Goal: Check status: Check status

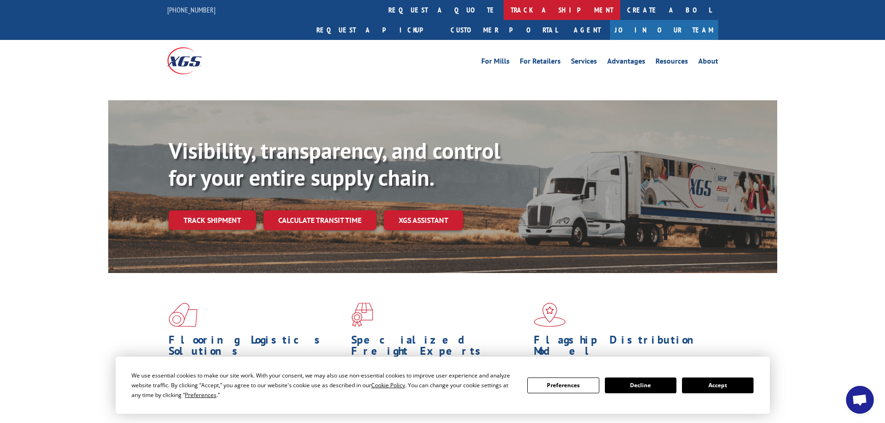
click at [504, 4] on link "track a shipment" at bounding box center [562, 10] width 117 height 20
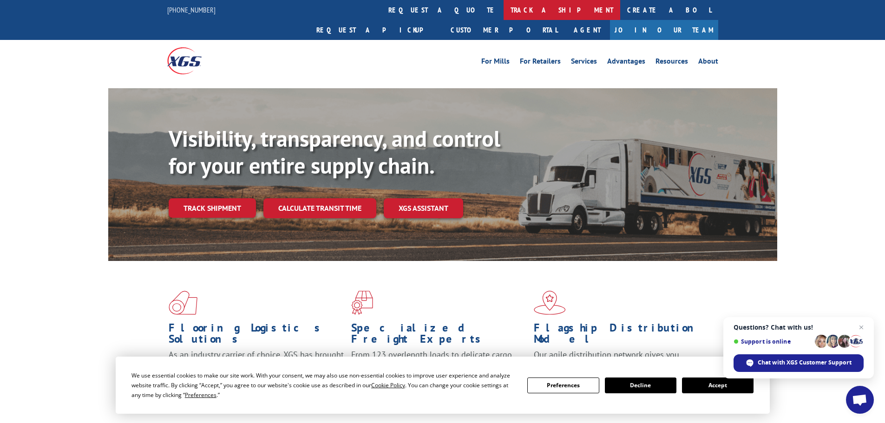
click at [504, 12] on link "track a shipment" at bounding box center [562, 10] width 117 height 20
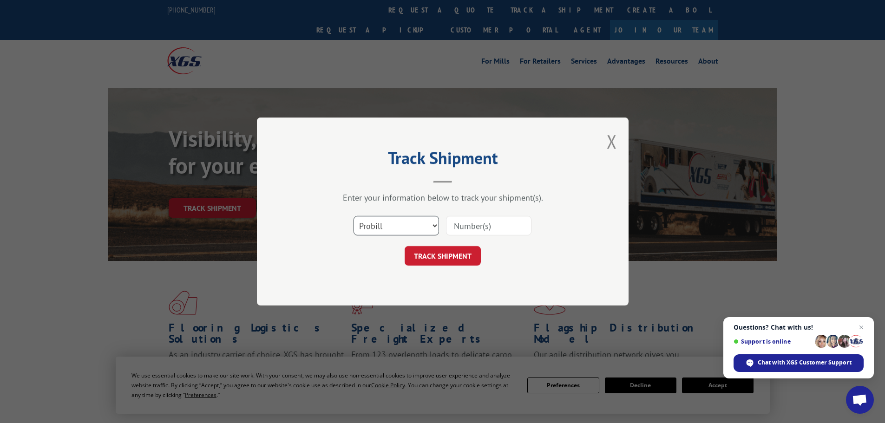
click at [414, 218] on select "Select category... Probill BOL PO" at bounding box center [395, 226] width 85 height 20
select select "bol"
click at [353, 216] on select "Select category... Probill BOL PO" at bounding box center [395, 226] width 85 height 20
click at [454, 229] on input at bounding box center [488, 226] width 85 height 20
paste input "5106699"
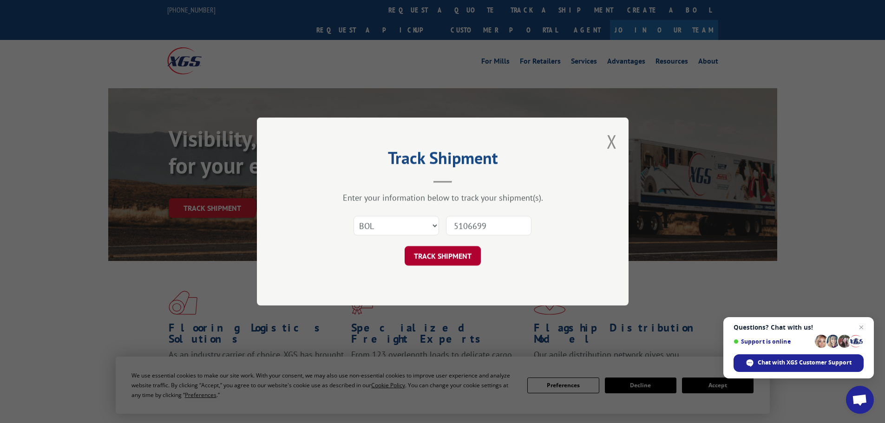
type input "5106699"
click at [462, 248] on button "TRACK SHIPMENT" at bounding box center [443, 256] width 76 height 20
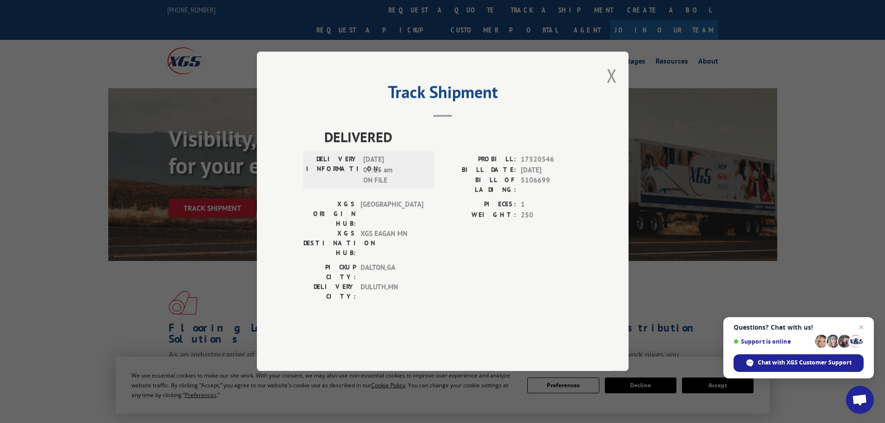
drag, startPoint x: 612, startPoint y: 105, endPoint x: 398, endPoint y: 40, distance: 224.4
click at [611, 88] on button "Close modal" at bounding box center [612, 75] width 10 height 25
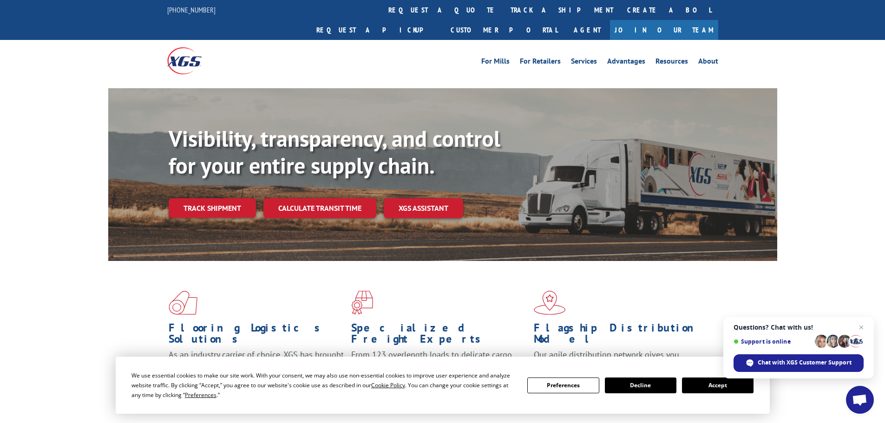
drag, startPoint x: 403, startPoint y: 8, endPoint x: 403, endPoint y: 37, distance: 29.3
click at [504, 8] on link "track a shipment" at bounding box center [562, 10] width 117 height 20
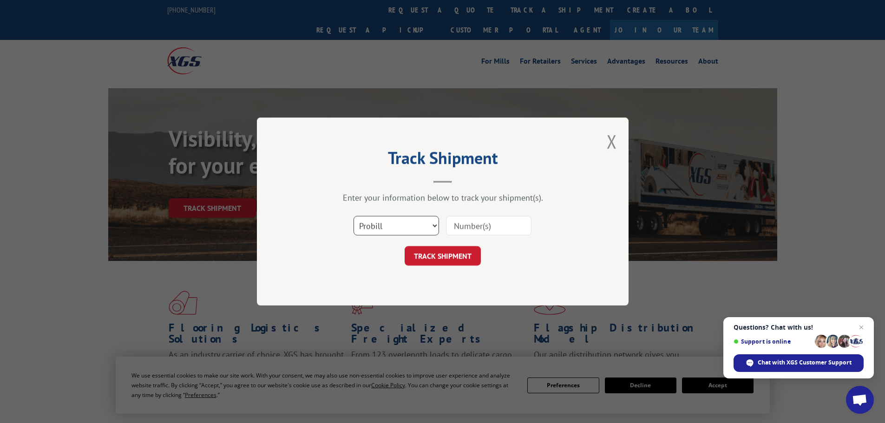
click at [388, 229] on select "Select category... Probill BOL PO" at bounding box center [395, 226] width 85 height 20
select select "bol"
click at [353, 216] on select "Select category... Probill BOL PO" at bounding box center [395, 226] width 85 height 20
click at [460, 231] on input at bounding box center [488, 226] width 85 height 20
paste input "2402113"
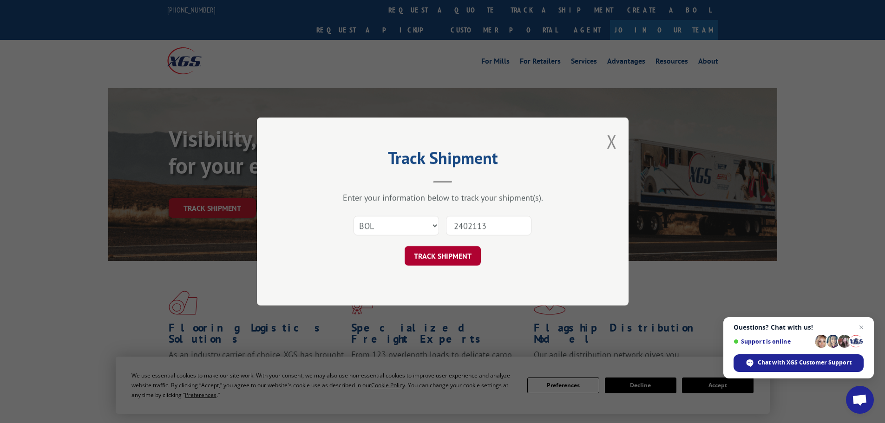
type input "2402113"
click at [454, 257] on button "TRACK SHIPMENT" at bounding box center [443, 256] width 76 height 20
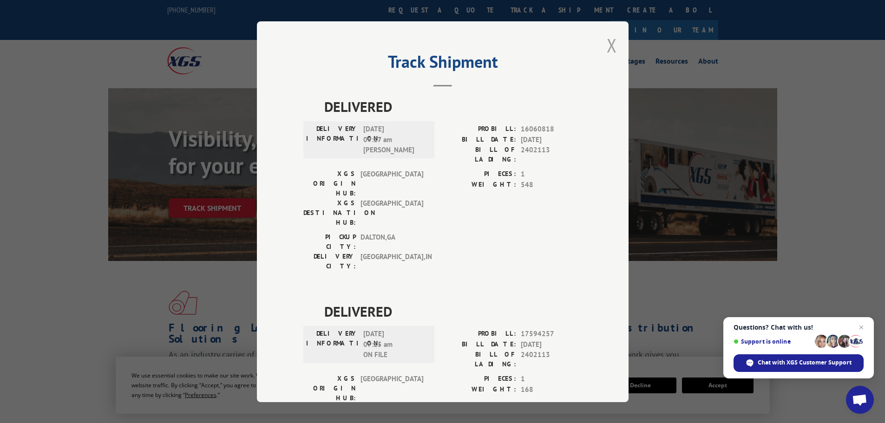
click at [607, 39] on button "Close modal" at bounding box center [612, 45] width 10 height 25
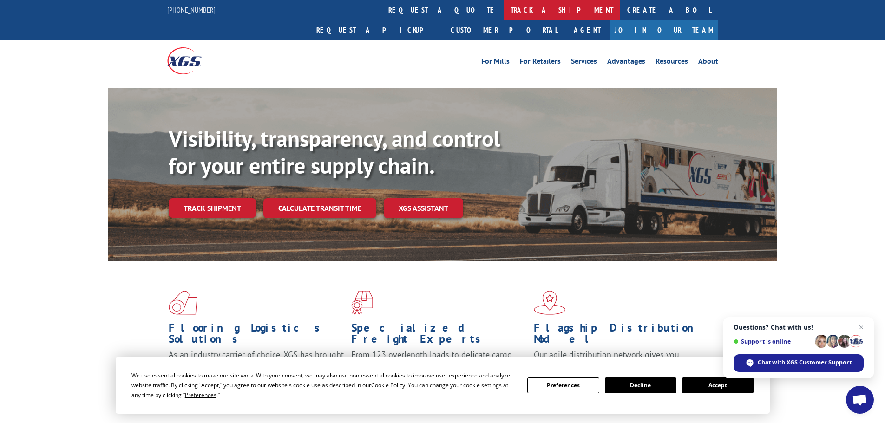
click at [504, 18] on link "track a shipment" at bounding box center [562, 10] width 117 height 20
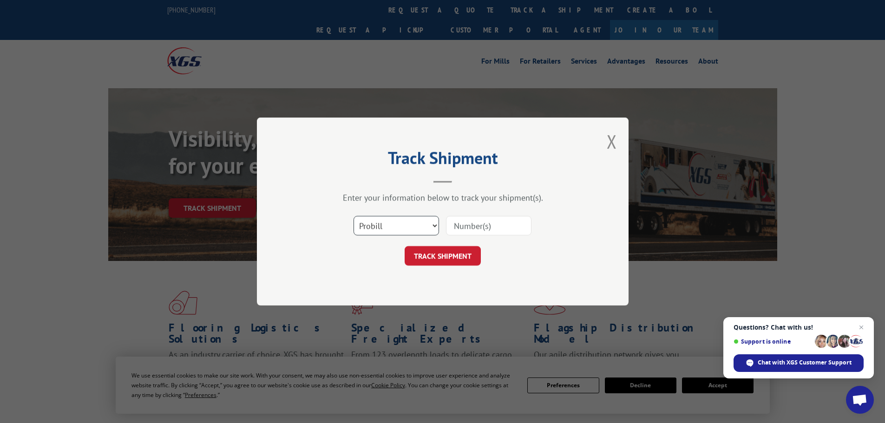
click at [403, 222] on select "Select category... Probill BOL PO" at bounding box center [395, 226] width 85 height 20
select select "bol"
click at [353, 216] on select "Select category... Probill BOL PO" at bounding box center [395, 226] width 85 height 20
click at [478, 222] on input at bounding box center [488, 226] width 85 height 20
paste input "6009814"
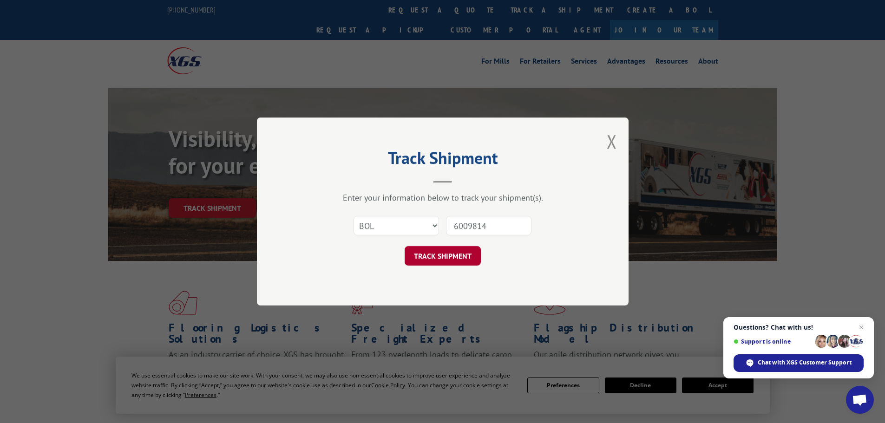
type input "6009814"
click at [454, 257] on button "TRACK SHIPMENT" at bounding box center [443, 256] width 76 height 20
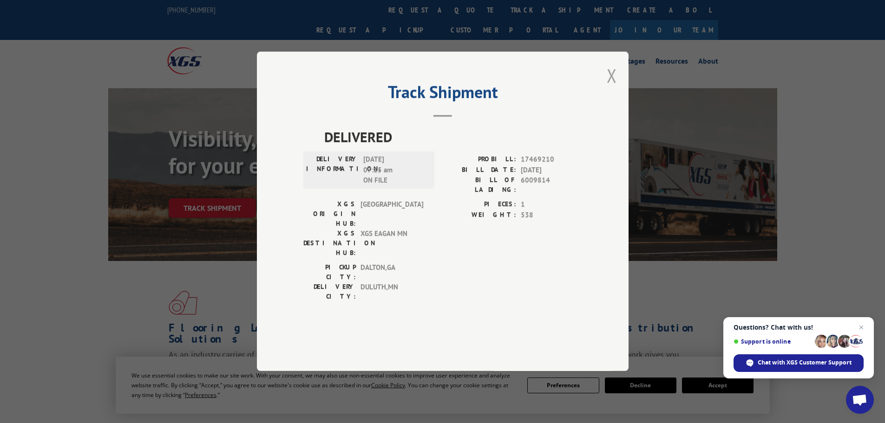
click at [615, 88] on button "Close modal" at bounding box center [612, 75] width 10 height 25
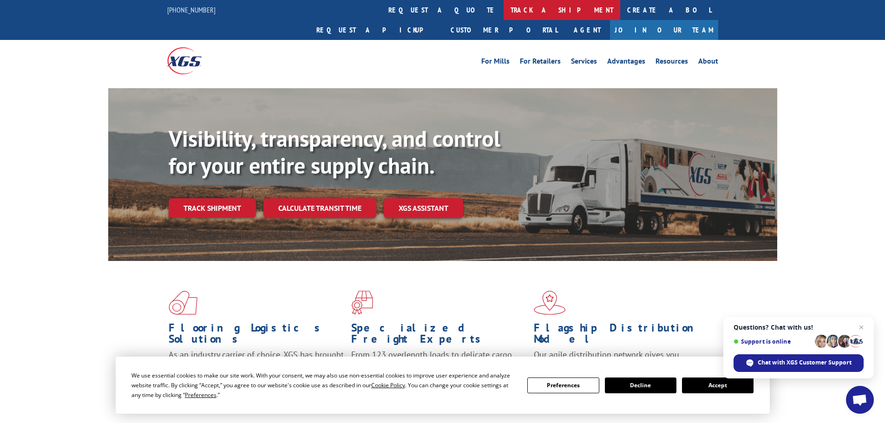
click at [504, 13] on link "track a shipment" at bounding box center [562, 10] width 117 height 20
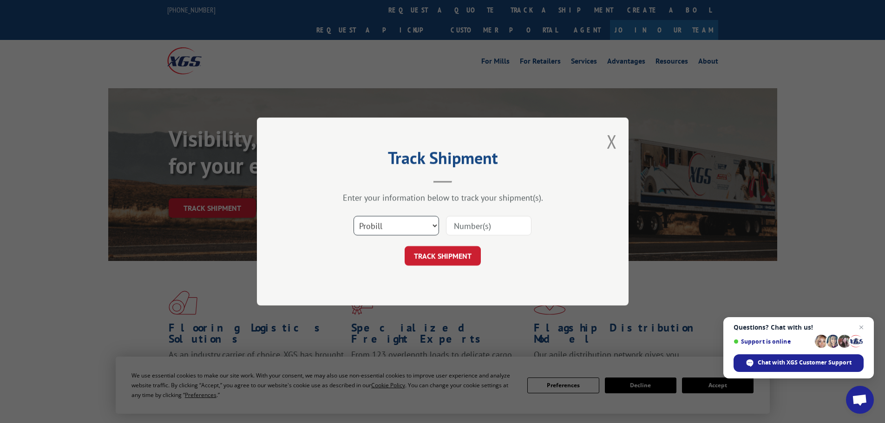
click at [396, 232] on select "Select category... Probill BOL PO" at bounding box center [395, 226] width 85 height 20
select select "bol"
click at [353, 216] on select "Select category... Probill BOL PO" at bounding box center [395, 226] width 85 height 20
click at [473, 227] on input at bounding box center [488, 226] width 85 height 20
paste input "5120850"
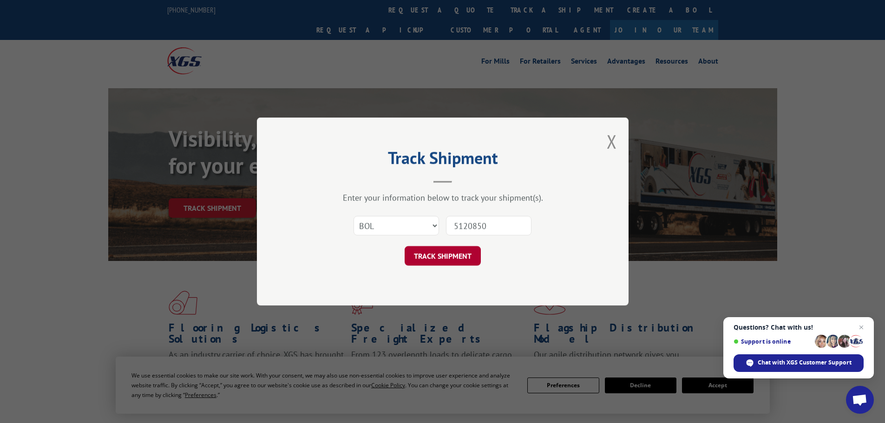
type input "5120850"
click at [456, 255] on button "TRACK SHIPMENT" at bounding box center [443, 256] width 76 height 20
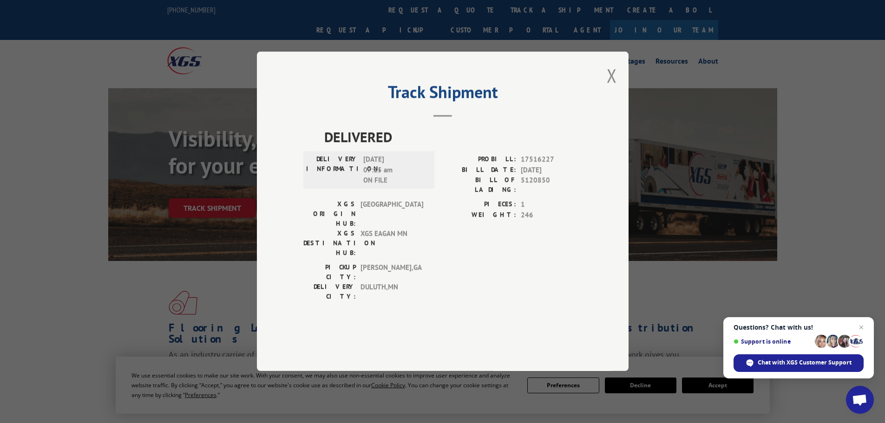
click at [618, 103] on div "Track Shipment DELIVERED DELIVERY INFORMATION: [DATE] 07:15 am ON FILE PROBILL:…" at bounding box center [443, 212] width 372 height 320
click at [608, 88] on button "Close modal" at bounding box center [612, 75] width 10 height 25
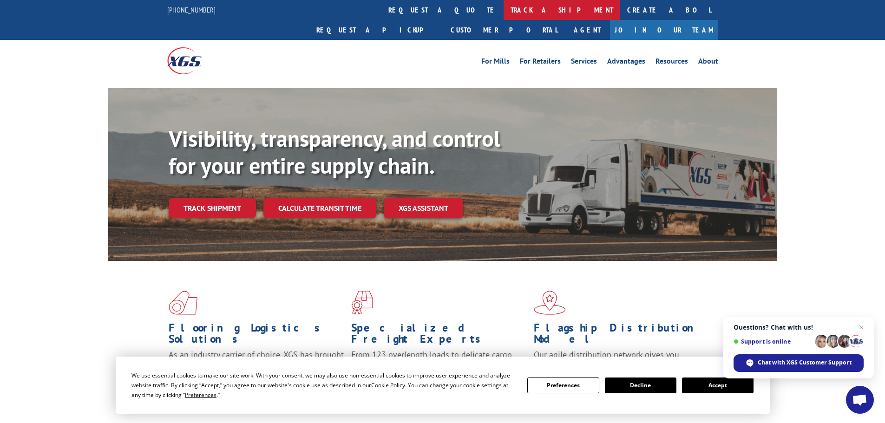
click at [504, 10] on link "track a shipment" at bounding box center [562, 10] width 117 height 20
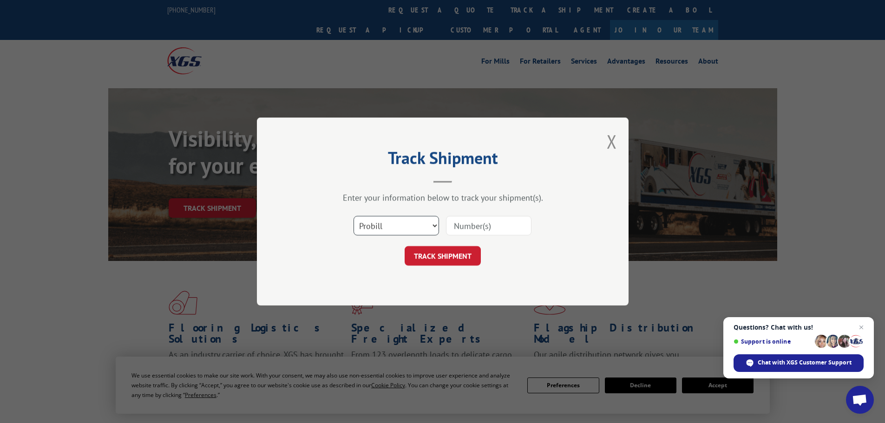
click at [393, 221] on select "Select category... Probill BOL PO" at bounding box center [395, 226] width 85 height 20
select select "bol"
click at [353, 216] on select "Select category... Probill BOL PO" at bounding box center [395, 226] width 85 height 20
click at [452, 234] on input at bounding box center [488, 226] width 85 height 20
paste input "6814177"
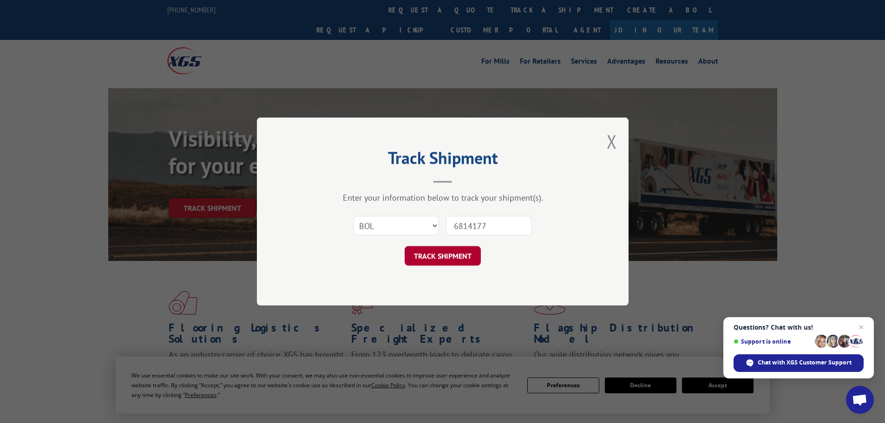
type input "6814177"
click at [471, 251] on button "TRACK SHIPMENT" at bounding box center [443, 256] width 76 height 20
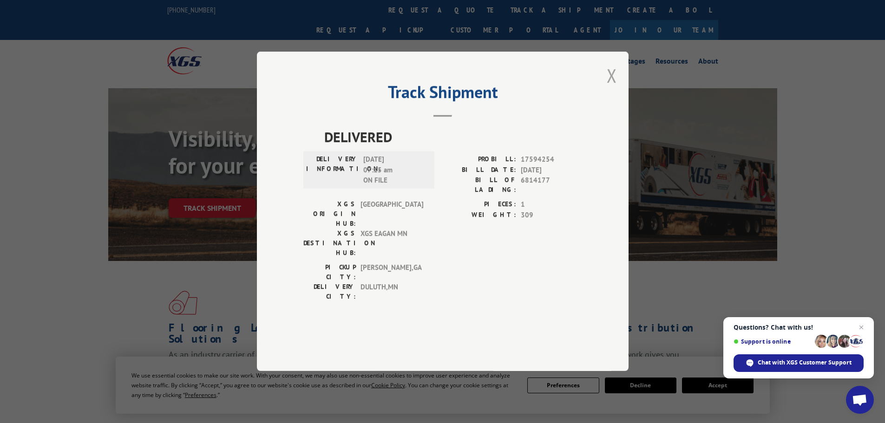
click at [610, 88] on button "Close modal" at bounding box center [612, 75] width 10 height 25
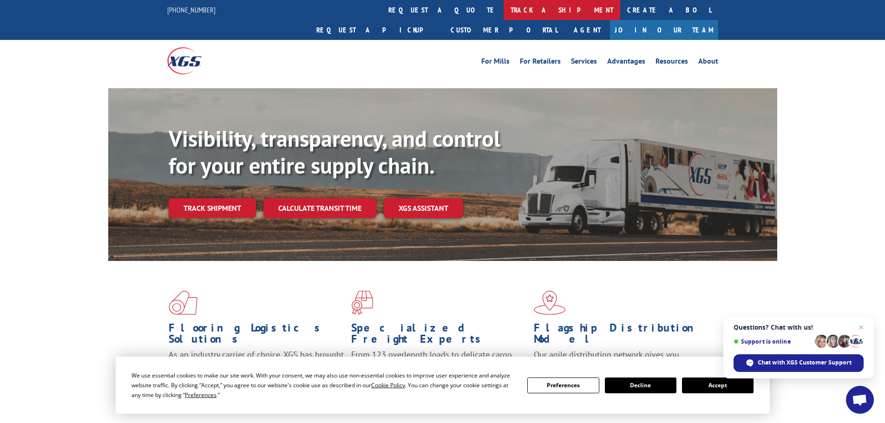
click at [504, 14] on link "track a shipment" at bounding box center [562, 10] width 117 height 20
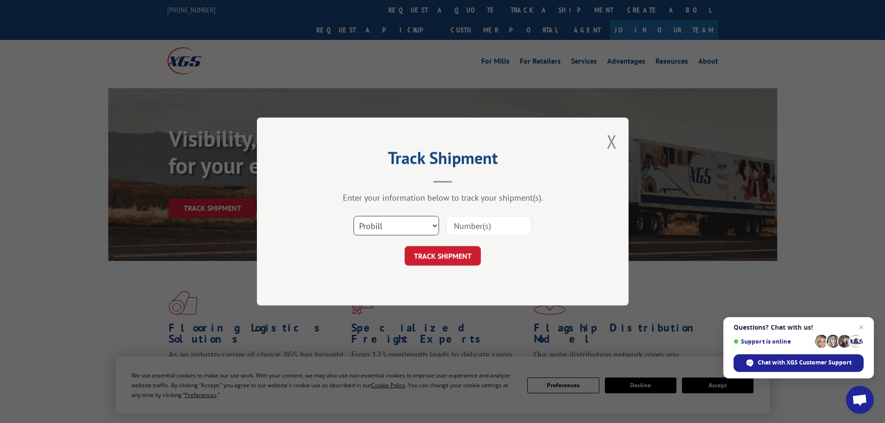
click at [412, 229] on select "Select category... Probill BOL PO" at bounding box center [395, 226] width 85 height 20
select select "bol"
click at [353, 216] on select "Select category... Probill BOL PO" at bounding box center [395, 226] width 85 height 20
click at [470, 228] on input at bounding box center [488, 226] width 85 height 20
paste input "6010030"
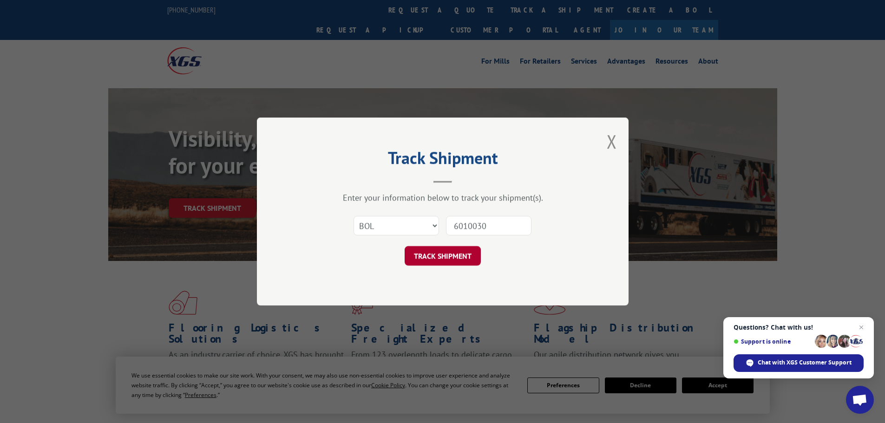
type input "6010030"
click at [461, 259] on button "TRACK SHIPMENT" at bounding box center [443, 256] width 76 height 20
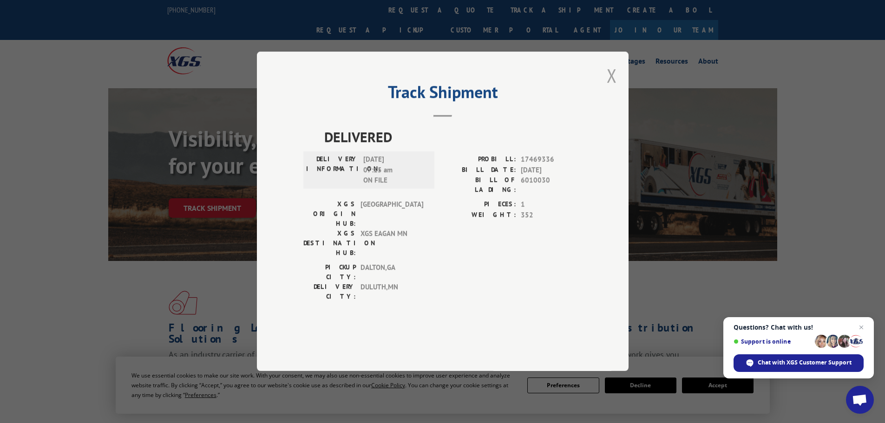
click at [608, 88] on button "Close modal" at bounding box center [612, 75] width 10 height 25
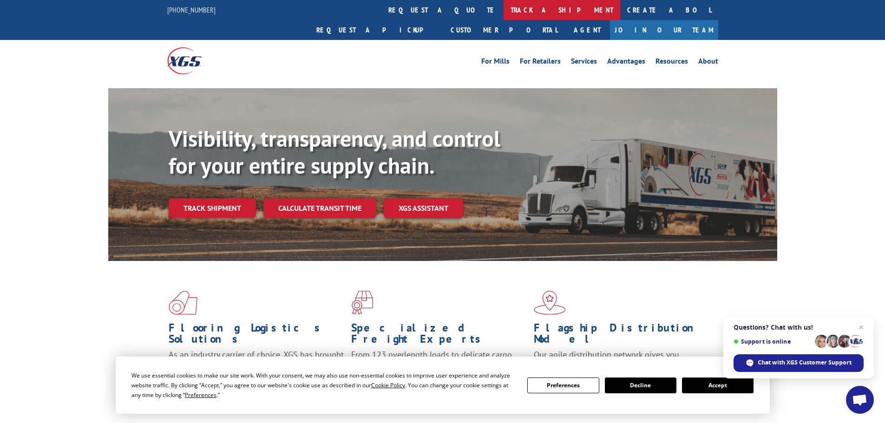
click at [504, 16] on link "track a shipment" at bounding box center [562, 10] width 117 height 20
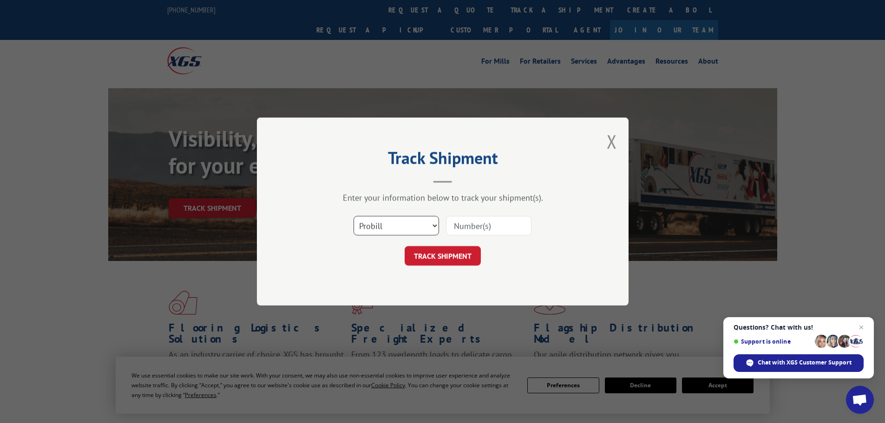
click at [396, 231] on select "Select category... Probill BOL PO" at bounding box center [395, 226] width 85 height 20
select select "bol"
click at [353, 216] on select "Select category... Probill BOL PO" at bounding box center [395, 226] width 85 height 20
click at [459, 226] on input at bounding box center [488, 226] width 85 height 20
paste input "5140816"
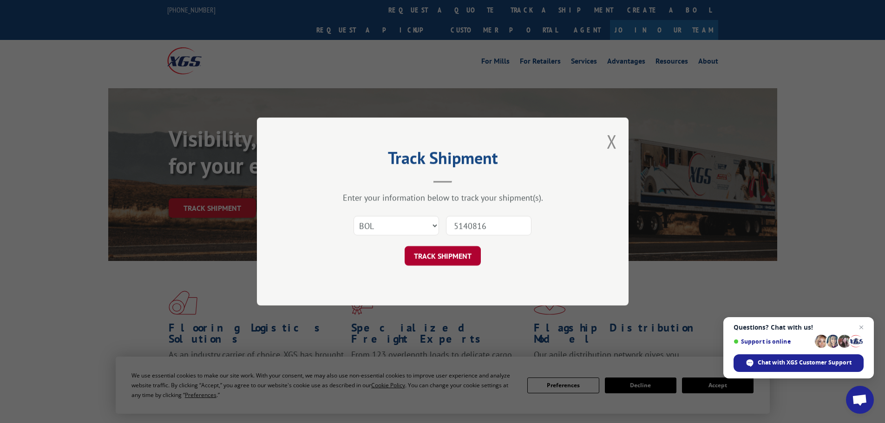
type input "5140816"
click at [445, 255] on button "TRACK SHIPMENT" at bounding box center [443, 256] width 76 height 20
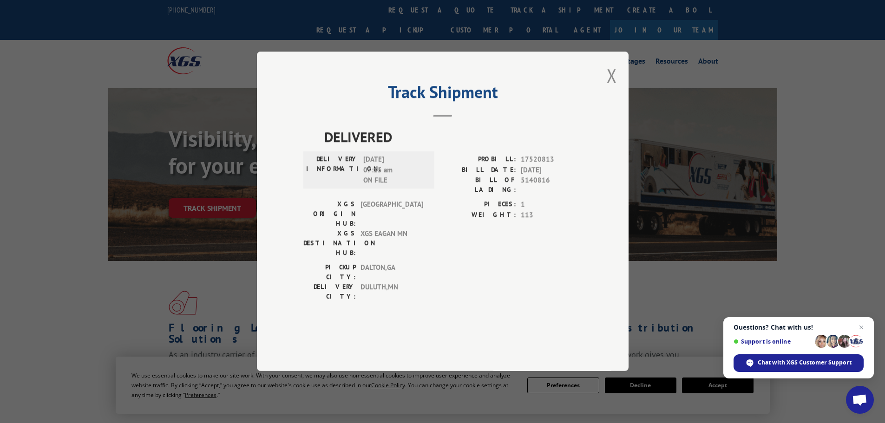
drag, startPoint x: 605, startPoint y: 108, endPoint x: 596, endPoint y: 104, distance: 9.1
click at [605, 108] on div "Track Shipment DELIVERED DELIVERY INFORMATION: [DATE] 07:15 am ON FILE PROBILL:…" at bounding box center [443, 212] width 372 height 320
click at [605, 102] on div "Track Shipment DELIVERED DELIVERY INFORMATION: [DATE] 07:15 am ON FILE PROBILL:…" at bounding box center [443, 212] width 372 height 320
click at [616, 88] on button "Close modal" at bounding box center [612, 75] width 10 height 25
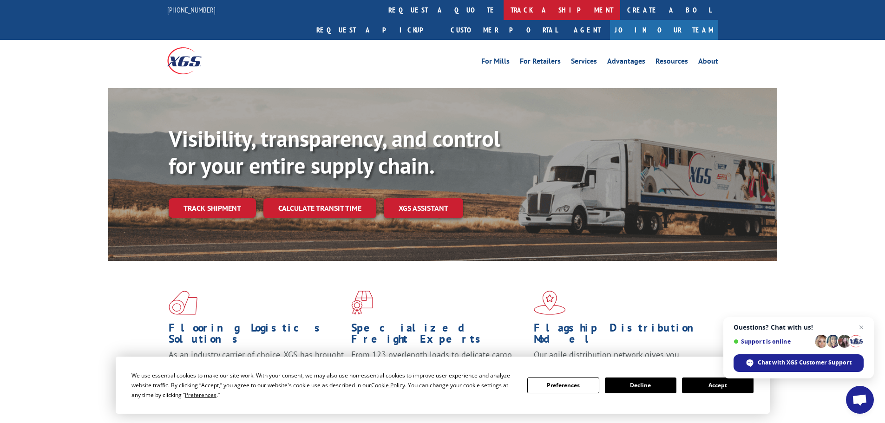
click at [504, 14] on link "track a shipment" at bounding box center [562, 10] width 117 height 20
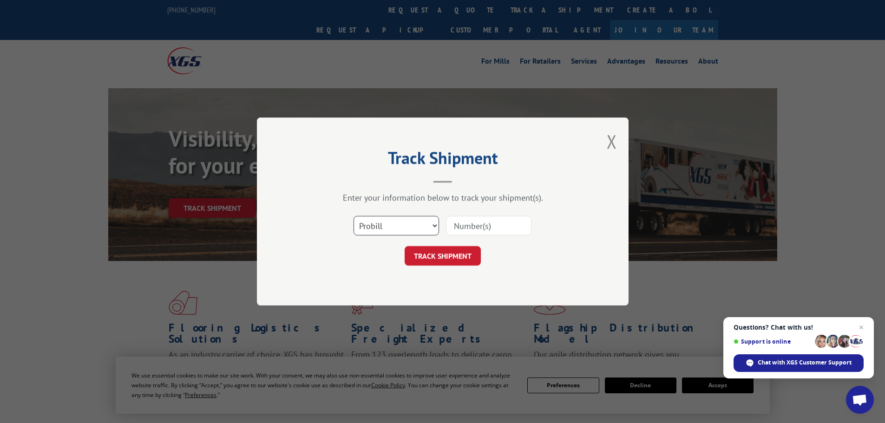
click at [394, 222] on select "Select category... Probill BOL PO" at bounding box center [395, 226] width 85 height 20
click at [353, 216] on select "Select category... Probill BOL PO" at bounding box center [395, 226] width 85 height 20
click at [379, 229] on select "Select category... Probill BOL PO" at bounding box center [395, 226] width 85 height 20
select select "bol"
click at [353, 216] on select "Select category... Probill BOL PO" at bounding box center [395, 226] width 85 height 20
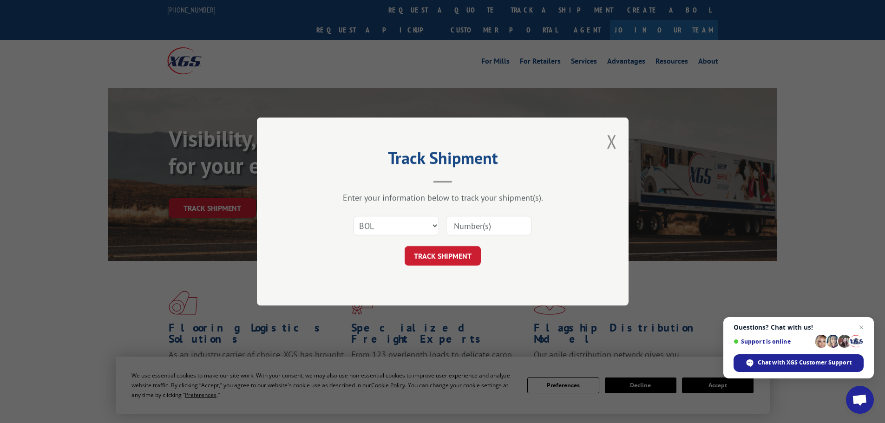
click at [472, 222] on input at bounding box center [488, 226] width 85 height 20
paste input "6805888"
type input "6805888"
click at [450, 258] on button "TRACK SHIPMENT" at bounding box center [443, 256] width 76 height 20
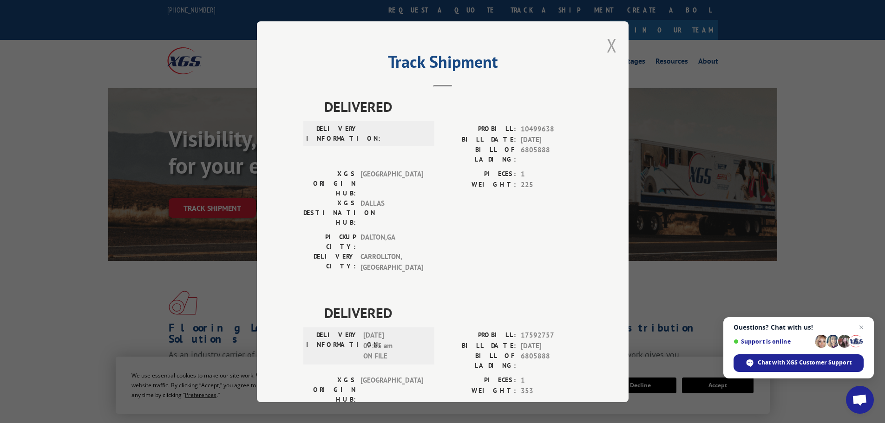
click at [610, 54] on button "Close modal" at bounding box center [612, 45] width 10 height 25
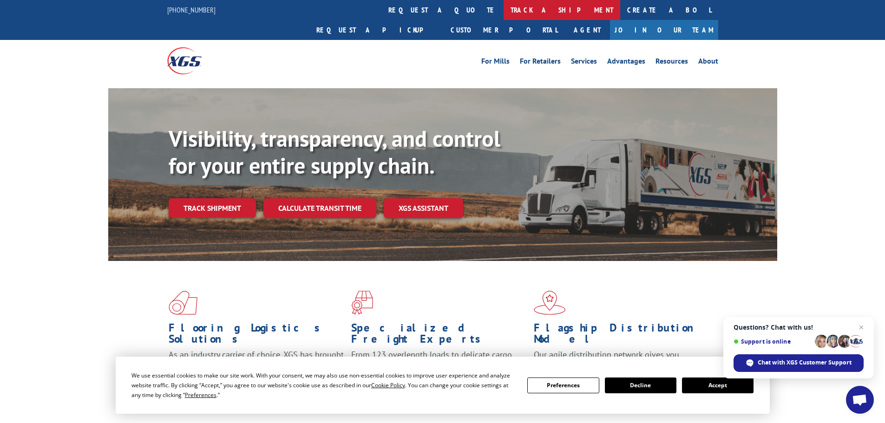
click at [504, 9] on link "track a shipment" at bounding box center [562, 10] width 117 height 20
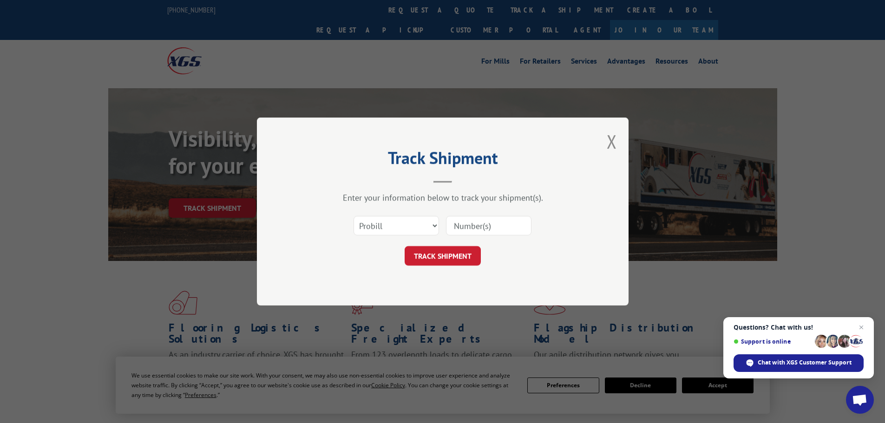
click at [385, 236] on div "Select category... Probill BOL PO" at bounding box center [396, 225] width 85 height 21
click at [384, 231] on select "Select category... Probill BOL PO" at bounding box center [395, 226] width 85 height 20
select select "bol"
click at [353, 216] on select "Select category... Probill BOL PO" at bounding box center [395, 226] width 85 height 20
click at [477, 229] on input at bounding box center [488, 226] width 85 height 20
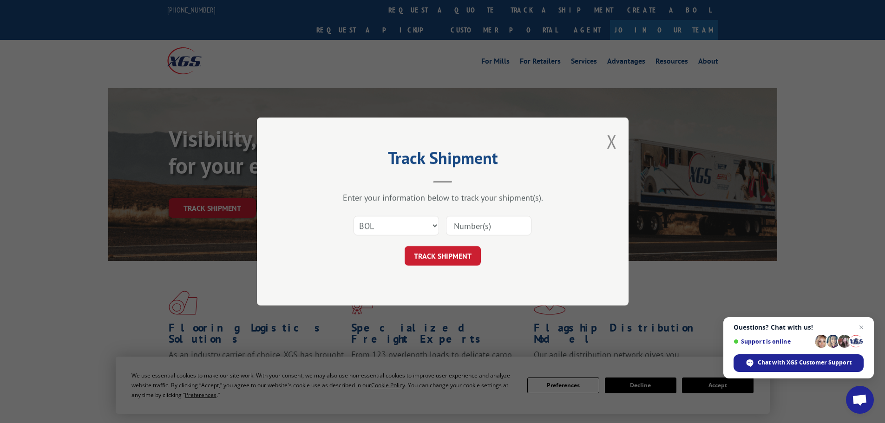
paste input "6013804"
type input "6013804"
click at [458, 254] on button "TRACK SHIPMENT" at bounding box center [443, 256] width 76 height 20
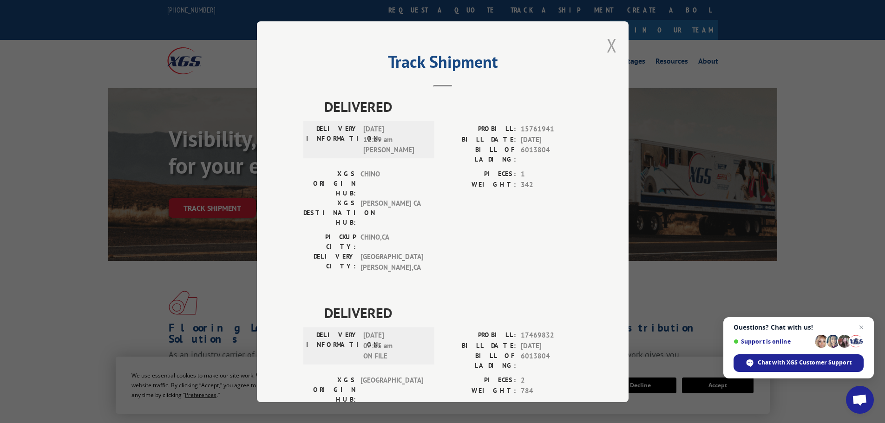
click at [609, 51] on button "Close modal" at bounding box center [612, 45] width 10 height 25
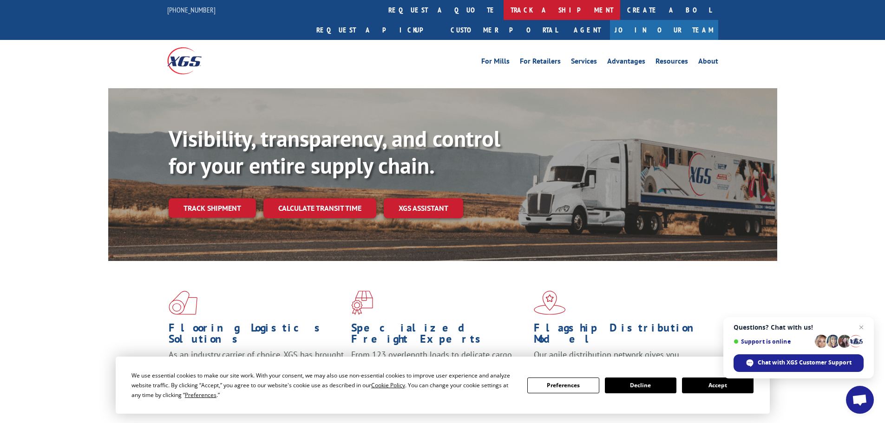
click at [504, 14] on link "track a shipment" at bounding box center [562, 10] width 117 height 20
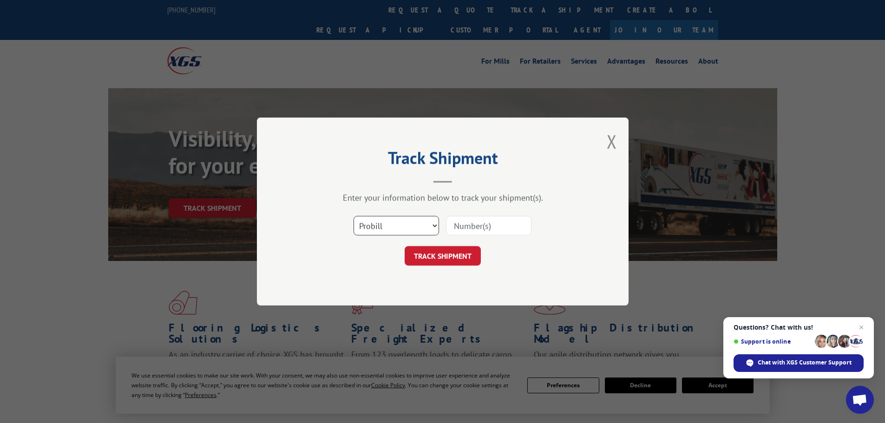
click at [413, 224] on select "Select category... Probill BOL PO" at bounding box center [395, 226] width 85 height 20
select select "bol"
click at [353, 216] on select "Select category... Probill BOL PO" at bounding box center [395, 226] width 85 height 20
click at [462, 228] on input at bounding box center [488, 226] width 85 height 20
paste input "6013778"
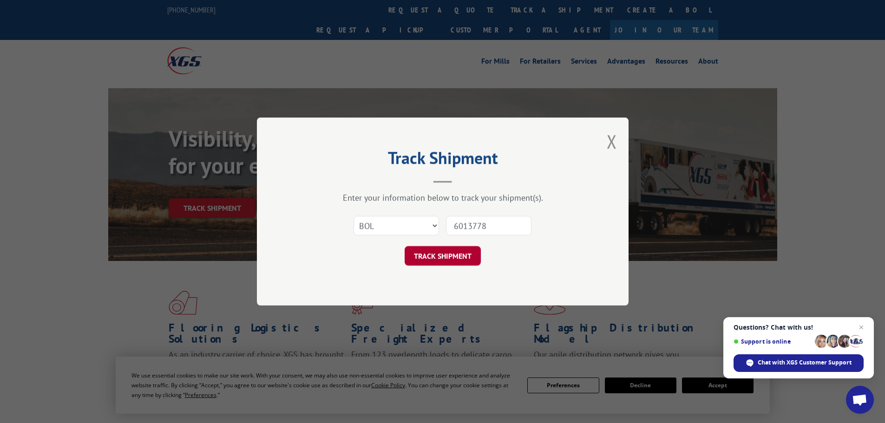
type input "6013778"
click at [440, 262] on button "TRACK SHIPMENT" at bounding box center [443, 256] width 76 height 20
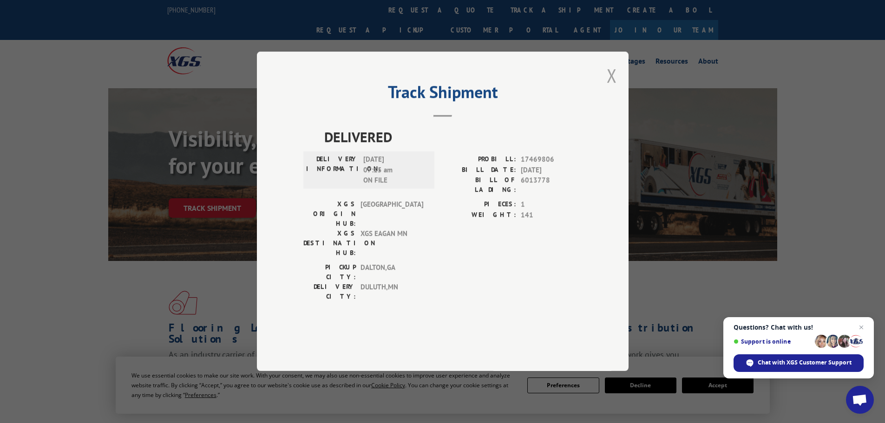
click at [610, 88] on button "Close modal" at bounding box center [612, 75] width 10 height 25
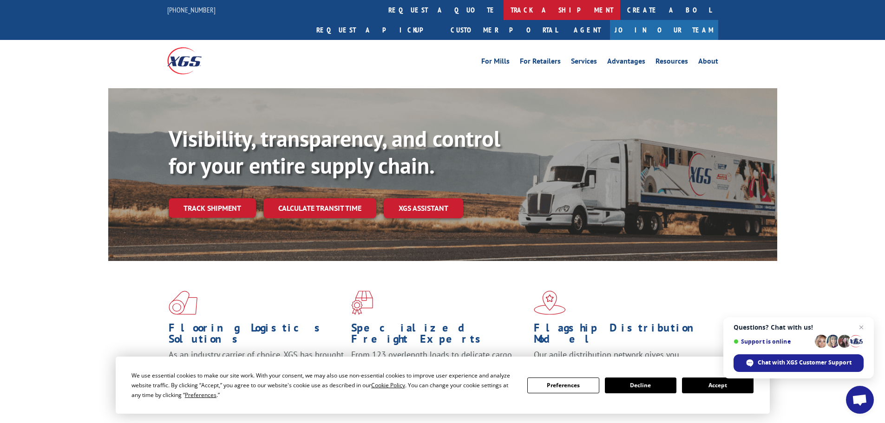
click at [504, 6] on link "track a shipment" at bounding box center [562, 10] width 117 height 20
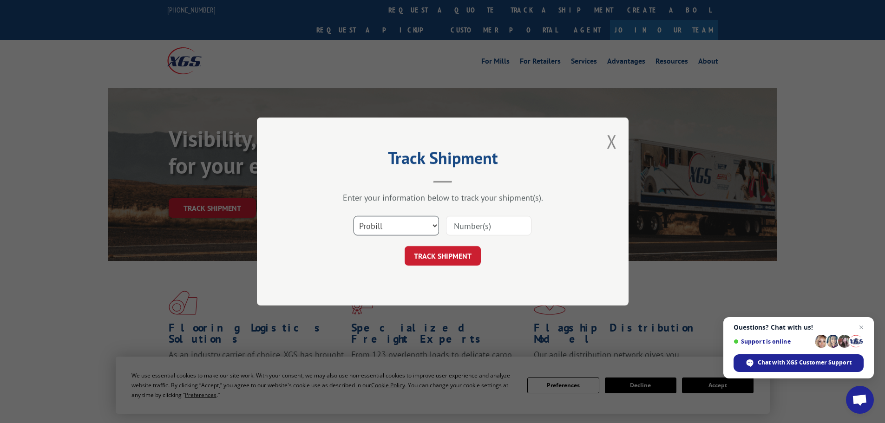
click at [410, 228] on select "Select category... Probill BOL PO" at bounding box center [395, 226] width 85 height 20
select select "bol"
click at [353, 216] on select "Select category... Probill BOL PO" at bounding box center [395, 226] width 85 height 20
click at [483, 224] on input at bounding box center [488, 226] width 85 height 20
paste input "5179910"
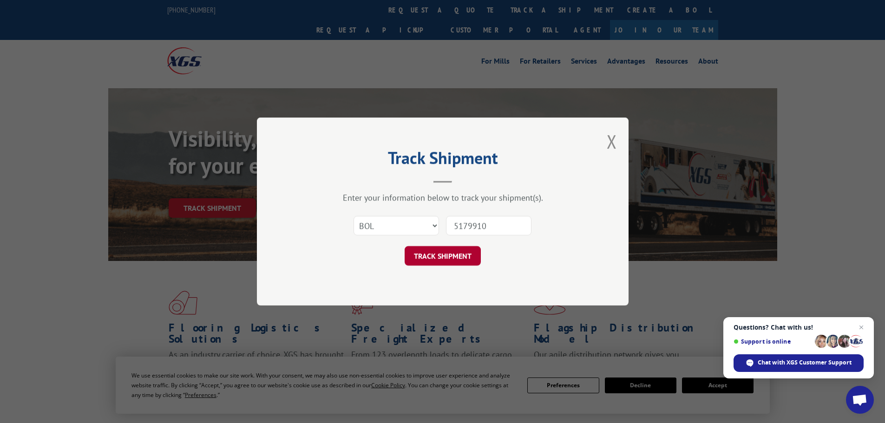
type input "5179910"
click at [456, 263] on button "TRACK SHIPMENT" at bounding box center [443, 256] width 76 height 20
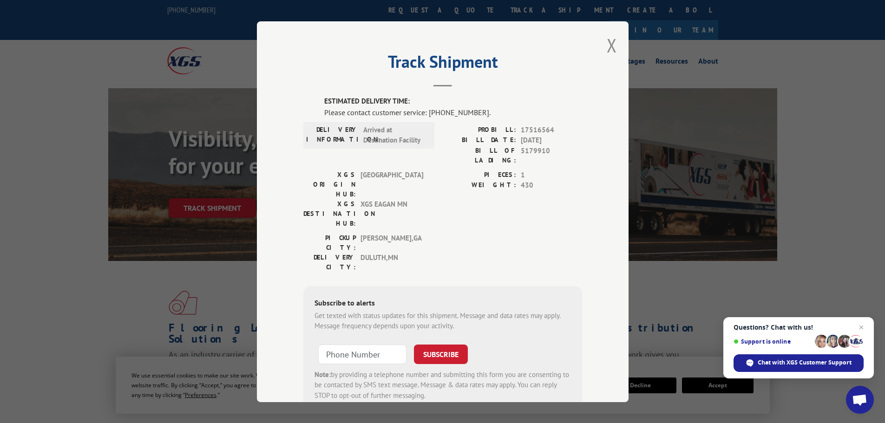
click at [600, 38] on div "Track Shipment ESTIMATED DELIVERY TIME: Please contact customer service: [PHONE…" at bounding box center [443, 211] width 372 height 381
click at [612, 44] on button "Close modal" at bounding box center [612, 45] width 10 height 25
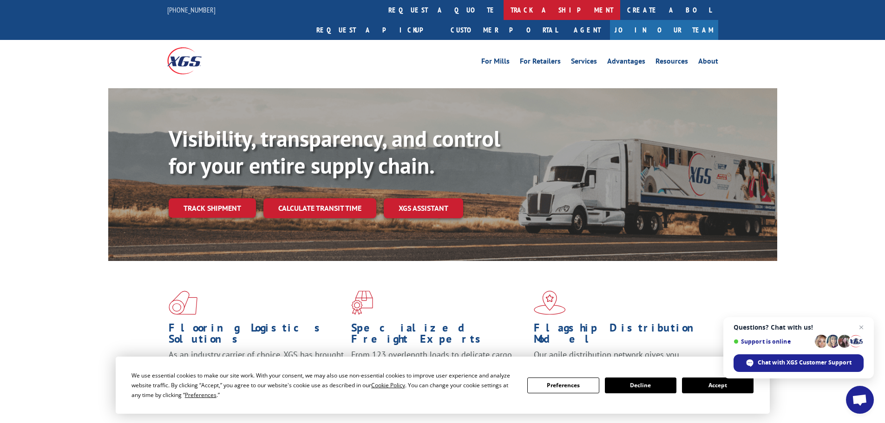
click at [504, 7] on link "track a shipment" at bounding box center [562, 10] width 117 height 20
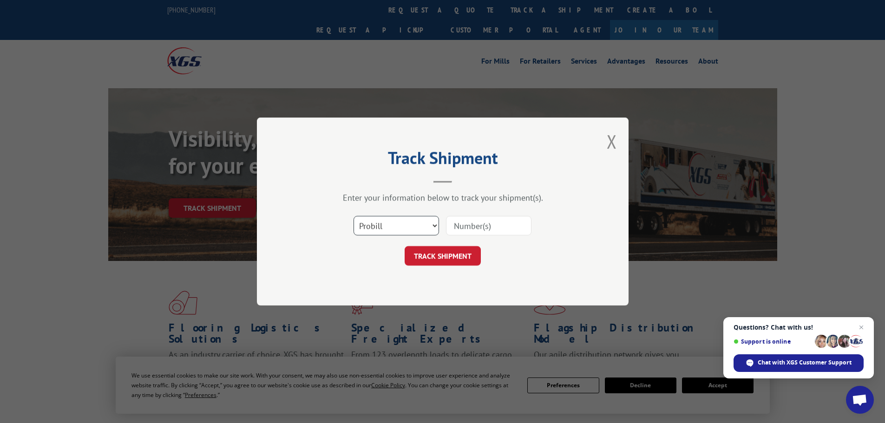
click at [391, 233] on select "Select category... Probill BOL PO" at bounding box center [395, 226] width 85 height 20
select select "bol"
click at [353, 216] on select "Select category... Probill BOL PO" at bounding box center [395, 226] width 85 height 20
click at [464, 229] on input at bounding box center [488, 226] width 85 height 20
paste input "6011372"
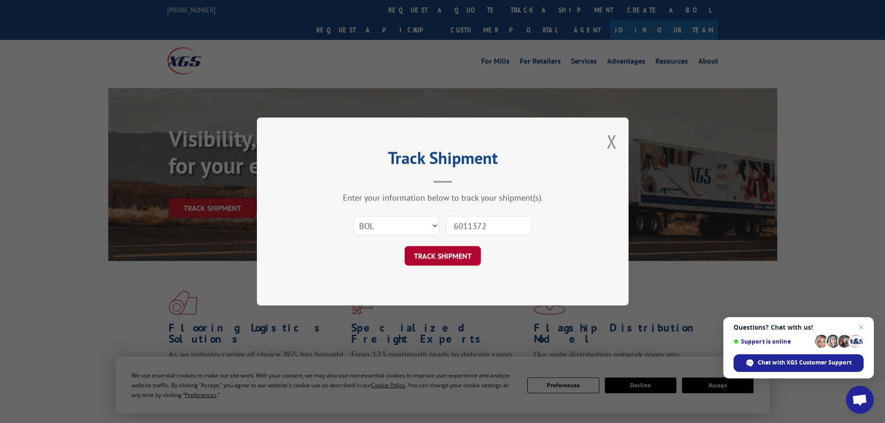
type input "6011372"
click at [453, 257] on button "TRACK SHIPMENT" at bounding box center [443, 256] width 76 height 20
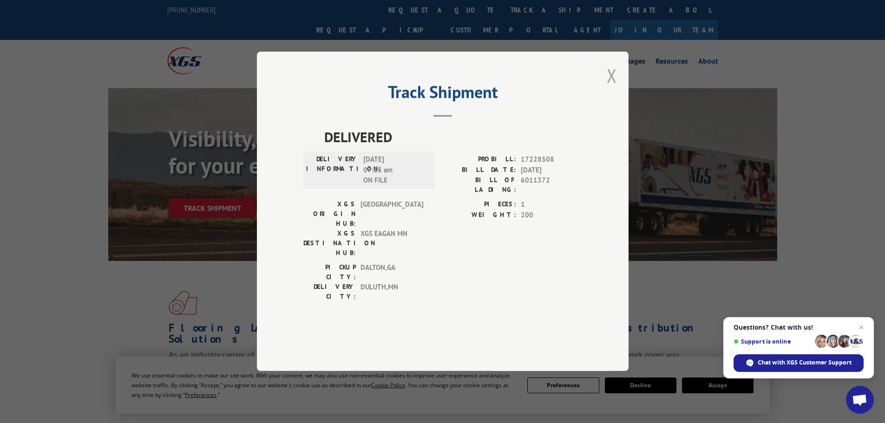
click at [607, 88] on button "Close modal" at bounding box center [612, 75] width 10 height 25
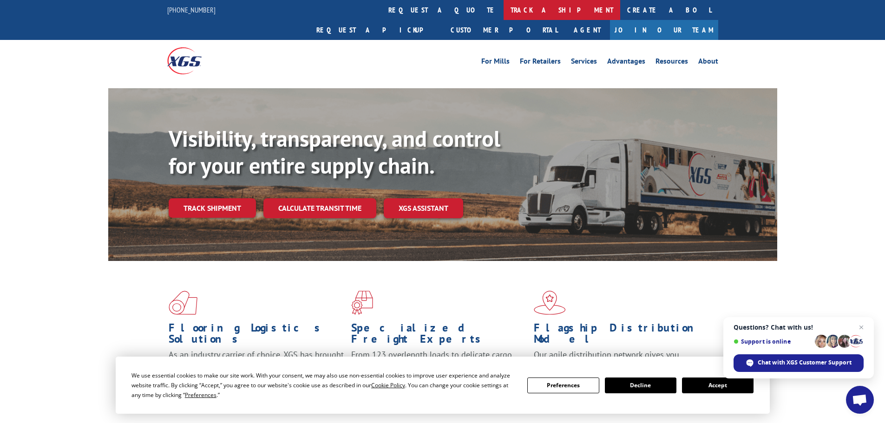
click at [504, 8] on link "track a shipment" at bounding box center [562, 10] width 117 height 20
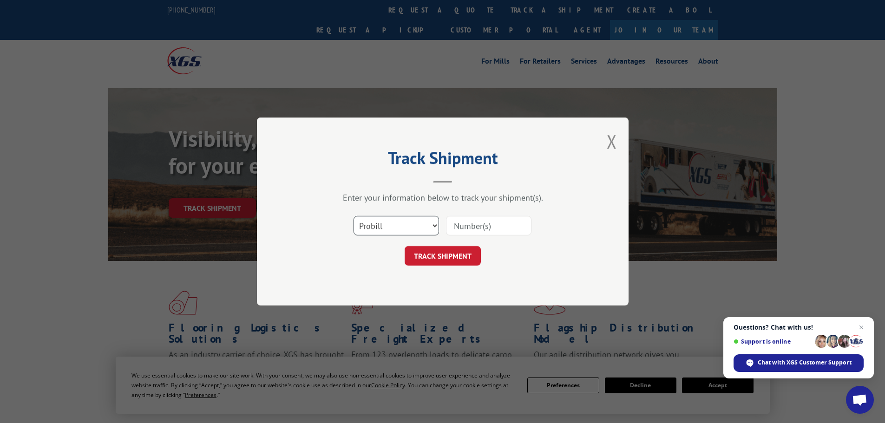
click at [386, 225] on select "Select category... Probill BOL PO" at bounding box center [395, 226] width 85 height 20
select select "bol"
click at [353, 216] on select "Select category... Probill BOL PO" at bounding box center [395, 226] width 85 height 20
click at [504, 224] on input at bounding box center [488, 226] width 85 height 20
paste input "6011399"
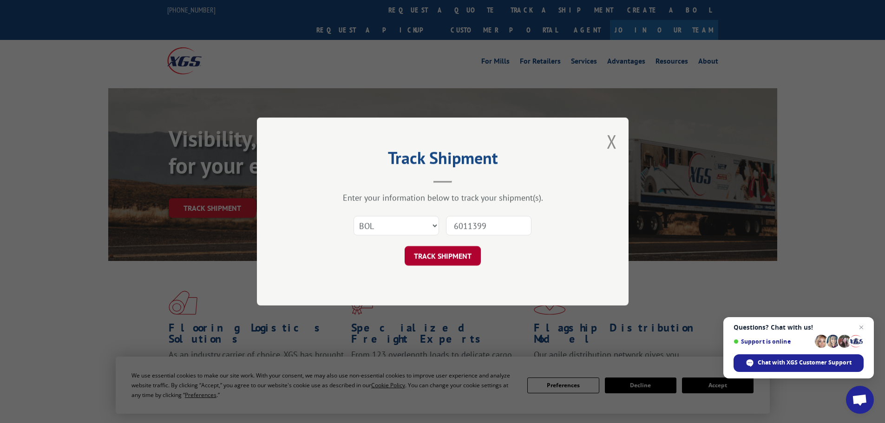
type input "6011399"
click at [455, 256] on button "TRACK SHIPMENT" at bounding box center [443, 256] width 76 height 20
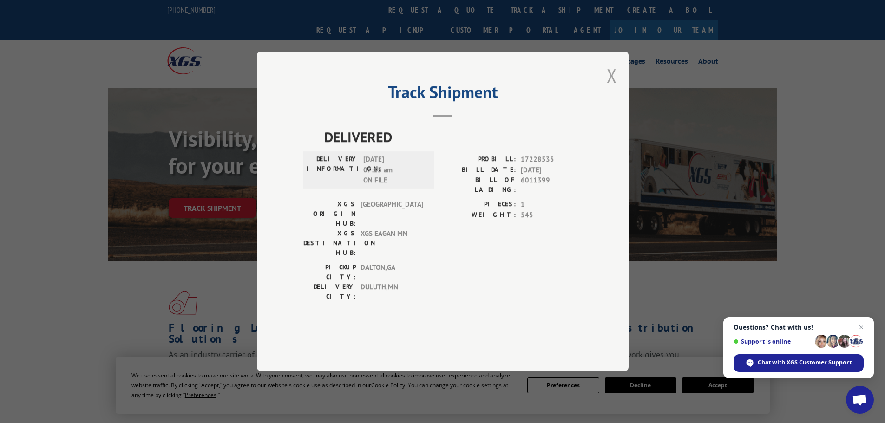
click at [615, 88] on button "Close modal" at bounding box center [612, 75] width 10 height 25
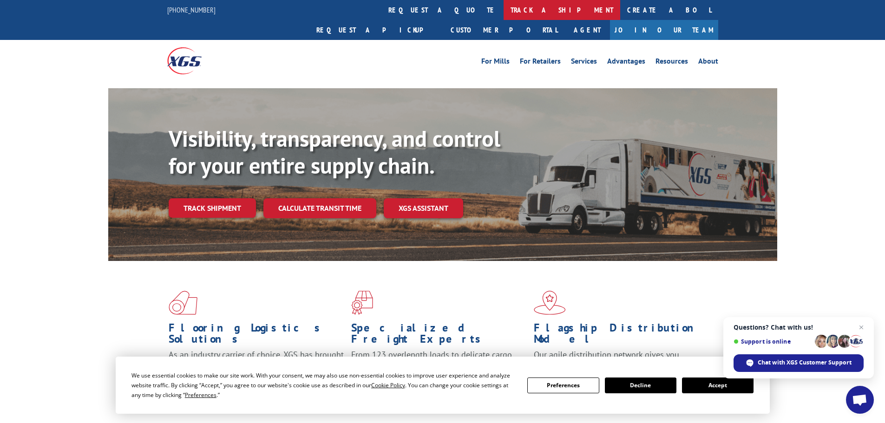
click at [504, 7] on link "track a shipment" at bounding box center [562, 10] width 117 height 20
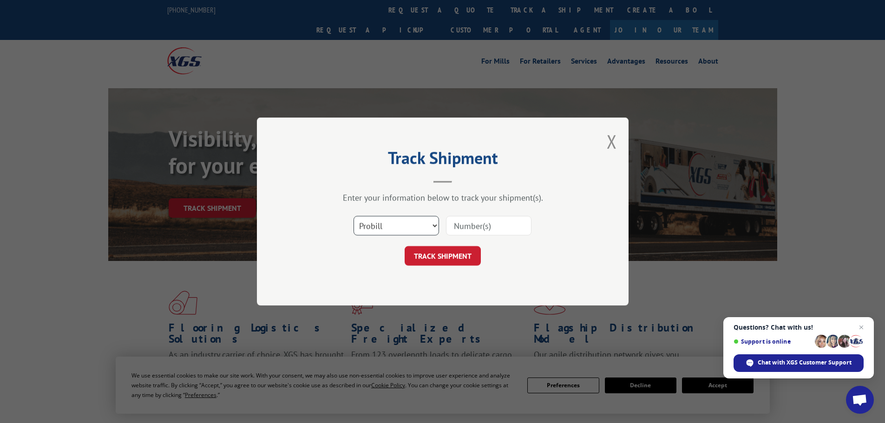
click at [399, 221] on select "Select category... Probill BOL PO" at bounding box center [395, 226] width 85 height 20
select select "bol"
click at [353, 216] on select "Select category... Probill BOL PO" at bounding box center [395, 226] width 85 height 20
click at [453, 225] on input at bounding box center [488, 226] width 85 height 20
paste input "6011398"
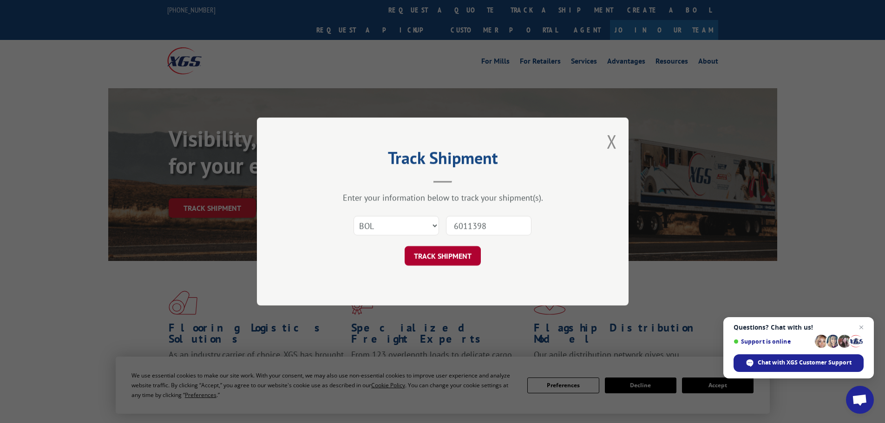
type input "6011398"
click at [462, 262] on button "TRACK SHIPMENT" at bounding box center [443, 256] width 76 height 20
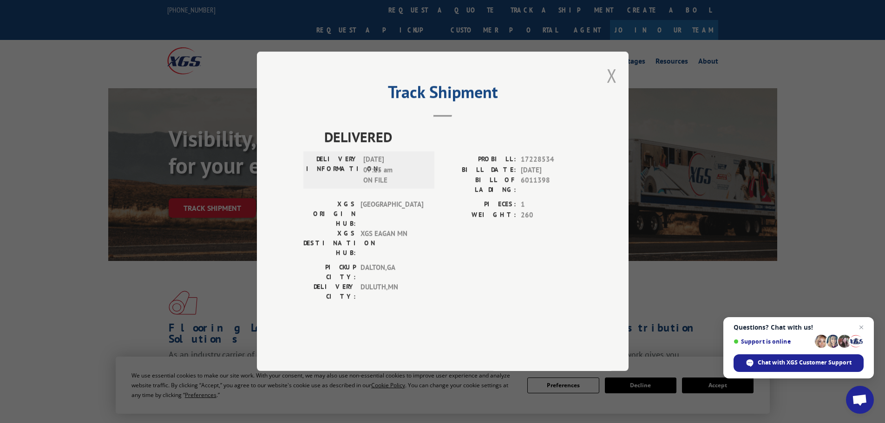
click at [612, 88] on button "Close modal" at bounding box center [612, 75] width 10 height 25
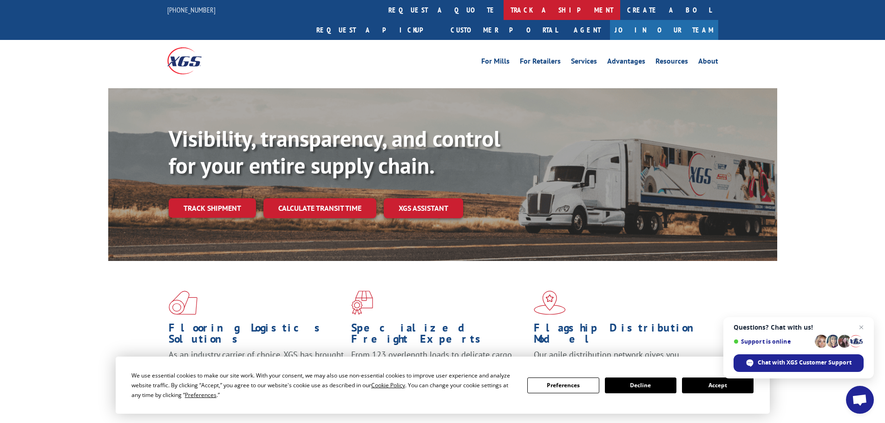
click at [504, 1] on link "track a shipment" at bounding box center [562, 10] width 117 height 20
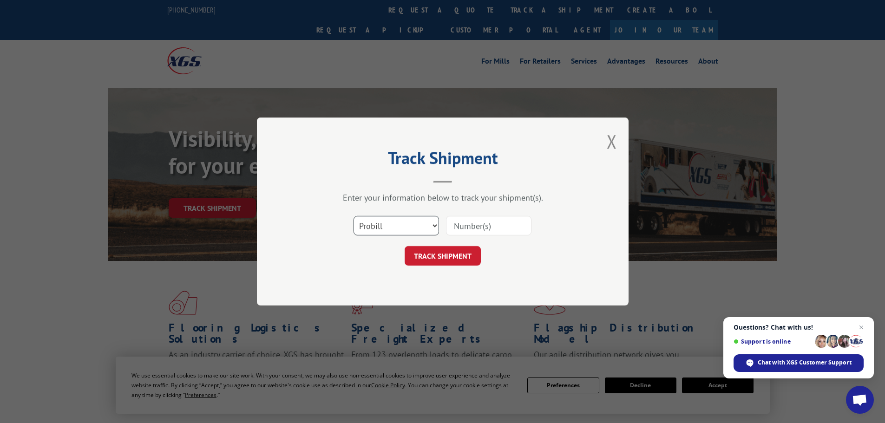
click at [382, 227] on select "Select category... Probill BOL PO" at bounding box center [395, 226] width 85 height 20
select select "bol"
click at [353, 216] on select "Select category... Probill BOL PO" at bounding box center [395, 226] width 85 height 20
click at [460, 230] on input at bounding box center [488, 226] width 85 height 20
paste input "5060690"
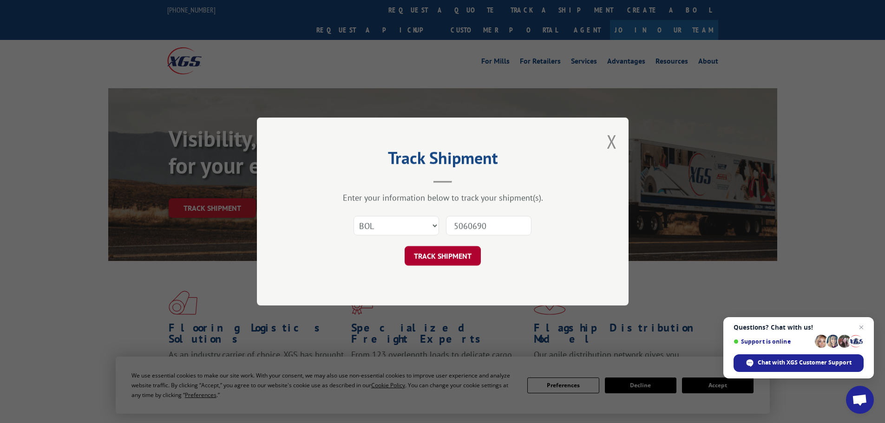
type input "5060690"
click at [464, 259] on button "TRACK SHIPMENT" at bounding box center [443, 256] width 76 height 20
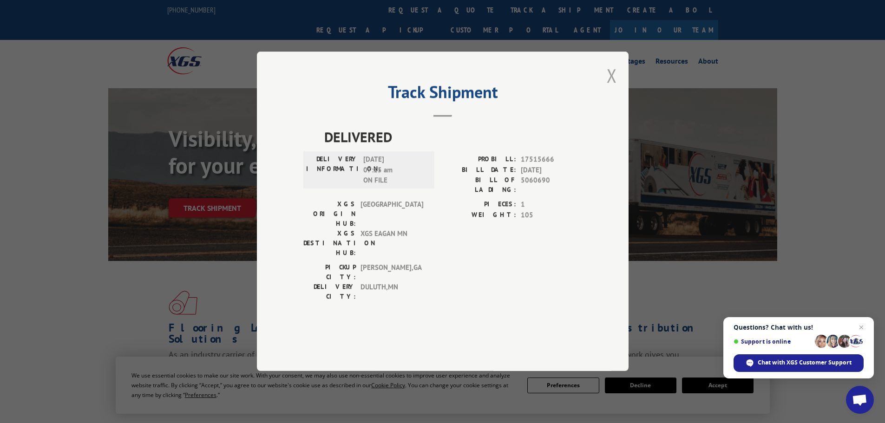
drag, startPoint x: 614, startPoint y: 99, endPoint x: 463, endPoint y: 13, distance: 173.7
click at [613, 88] on button "Close modal" at bounding box center [612, 75] width 10 height 25
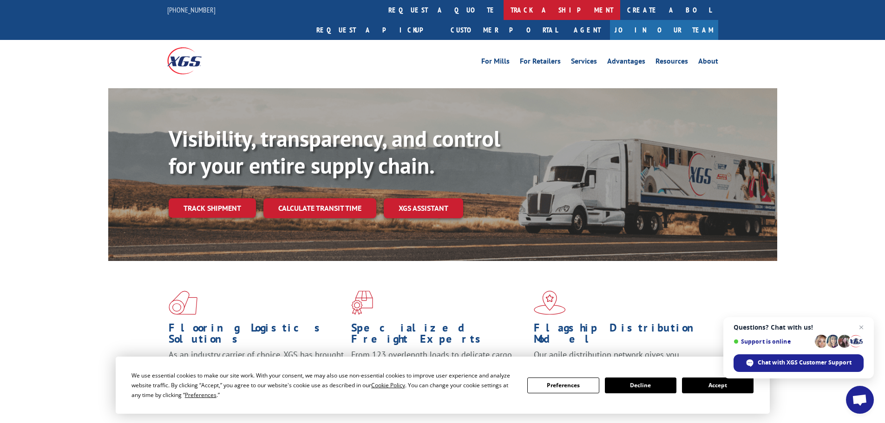
click at [504, 13] on link "track a shipment" at bounding box center [562, 10] width 117 height 20
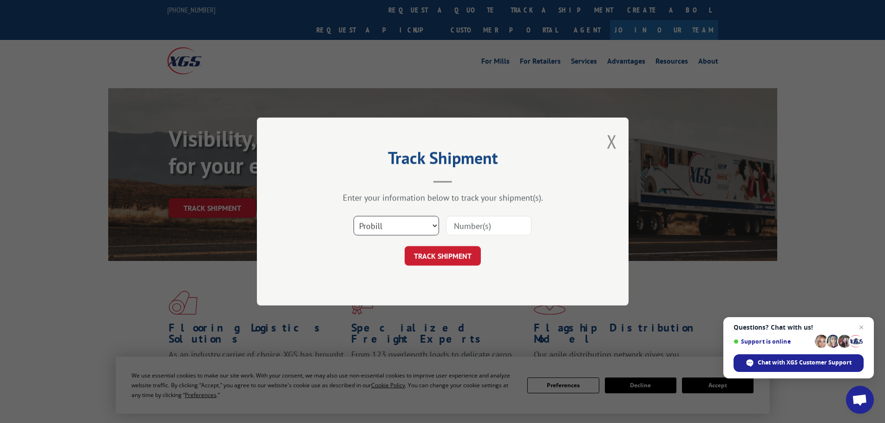
drag, startPoint x: 393, startPoint y: 229, endPoint x: 389, endPoint y: 235, distance: 6.9
click at [393, 229] on select "Select category... Probill BOL PO" at bounding box center [395, 226] width 85 height 20
select select "bol"
click at [353, 216] on select "Select category... Probill BOL PO" at bounding box center [395, 226] width 85 height 20
click at [473, 230] on input at bounding box center [488, 226] width 85 height 20
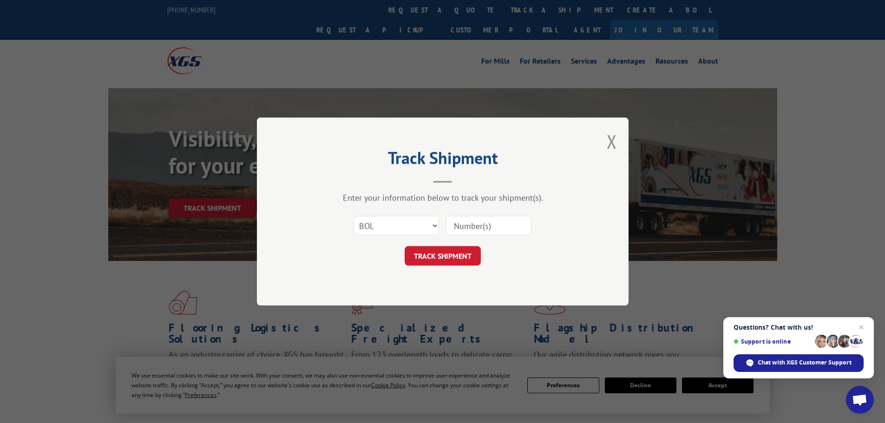
paste input "5985634"
type input "5985634"
click at [455, 252] on button "TRACK SHIPMENT" at bounding box center [443, 256] width 76 height 20
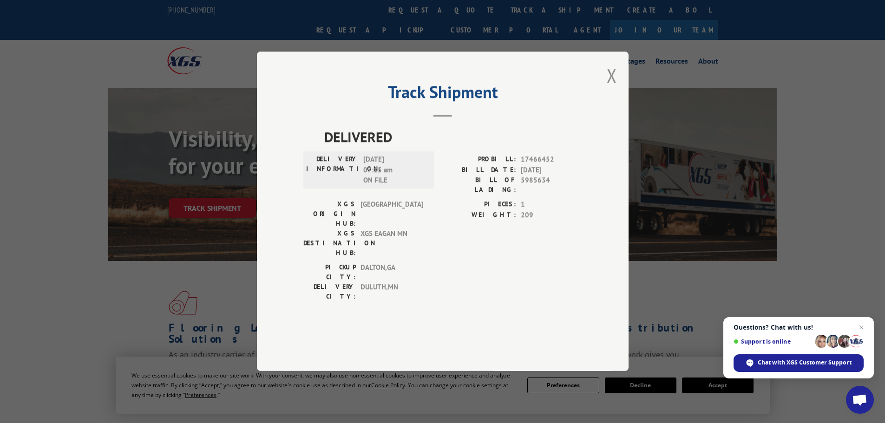
click at [606, 107] on div "Track Shipment DELIVERED DELIVERY INFORMATION: [DATE] 07:15 am ON FILE PROBILL:…" at bounding box center [443, 212] width 372 height 320
click at [615, 88] on button "Close modal" at bounding box center [612, 75] width 10 height 25
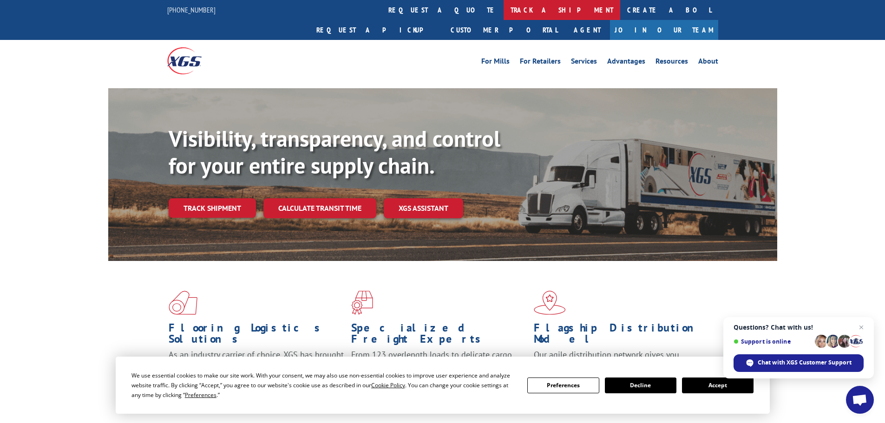
click at [504, 6] on link "track a shipment" at bounding box center [562, 10] width 117 height 20
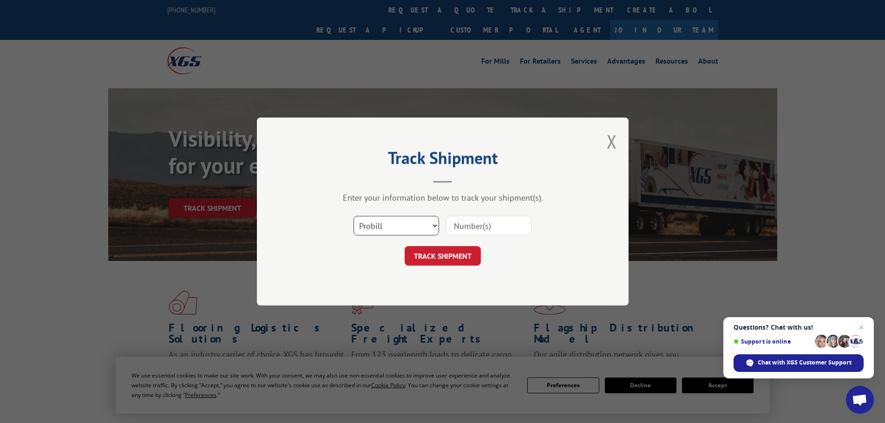
click at [398, 228] on select "Select category... Probill BOL PO" at bounding box center [395, 226] width 85 height 20
select select "bol"
click at [353, 216] on select "Select category... Probill BOL PO" at bounding box center [395, 226] width 85 height 20
click at [477, 224] on input at bounding box center [488, 226] width 85 height 20
paste input "439657"
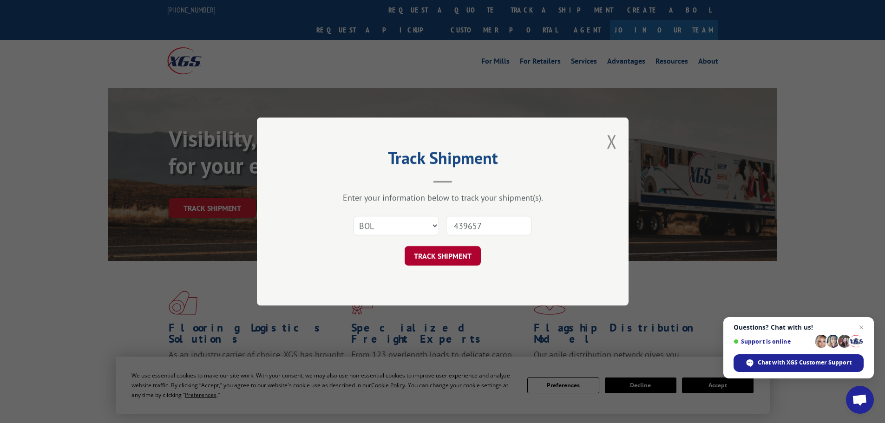
type input "439657"
click at [447, 251] on button "TRACK SHIPMENT" at bounding box center [443, 256] width 76 height 20
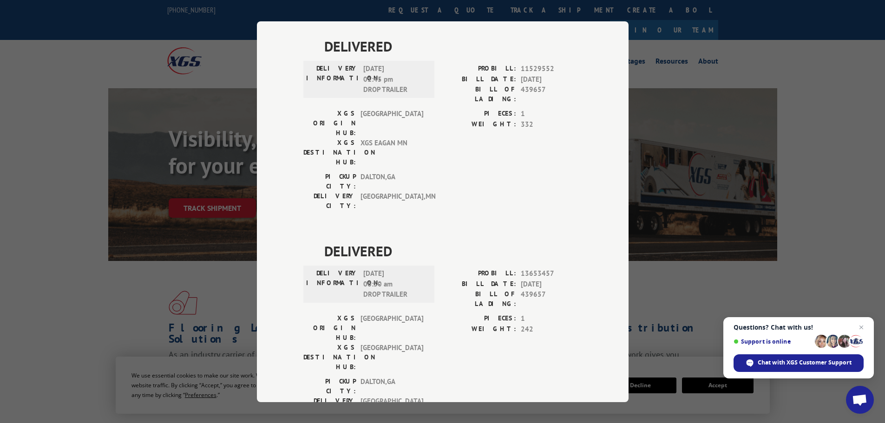
scroll to position [743, 0]
